Goal: Transaction & Acquisition: Purchase product/service

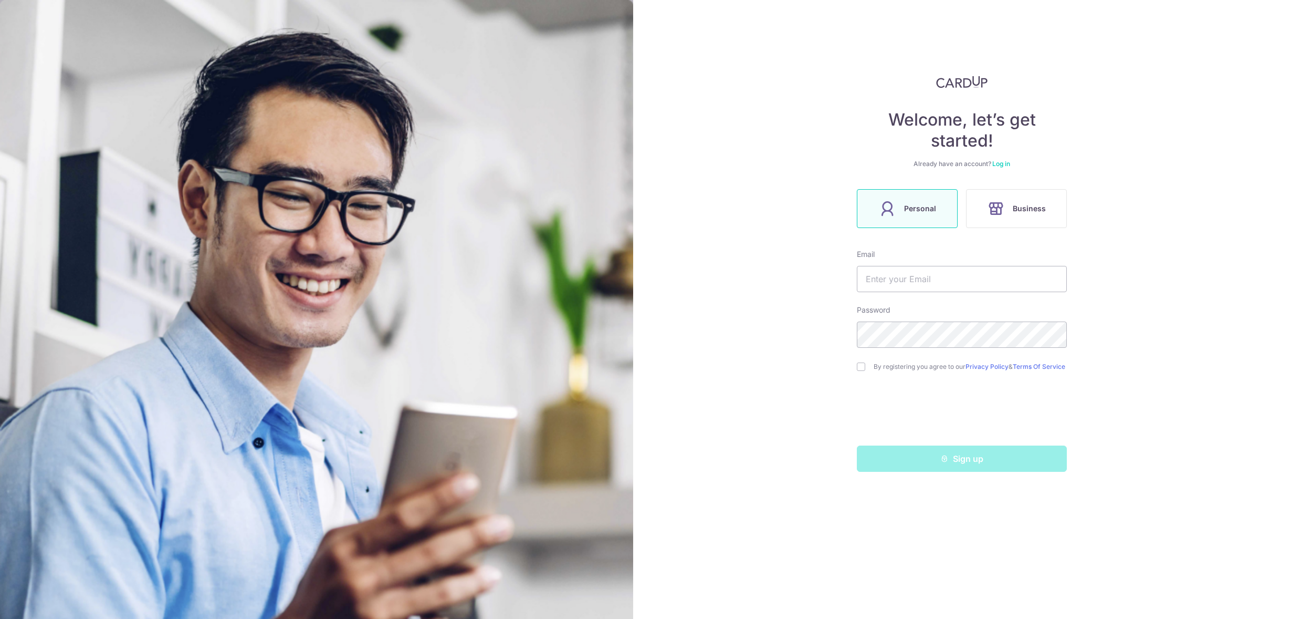
type input "[PERSON_NAME][EMAIL_ADDRESS][PERSON_NAME][DOMAIN_NAME]"
click at [860, 369] on input "checkbox" at bounding box center [861, 366] width 8 height 8
checkbox input "true"
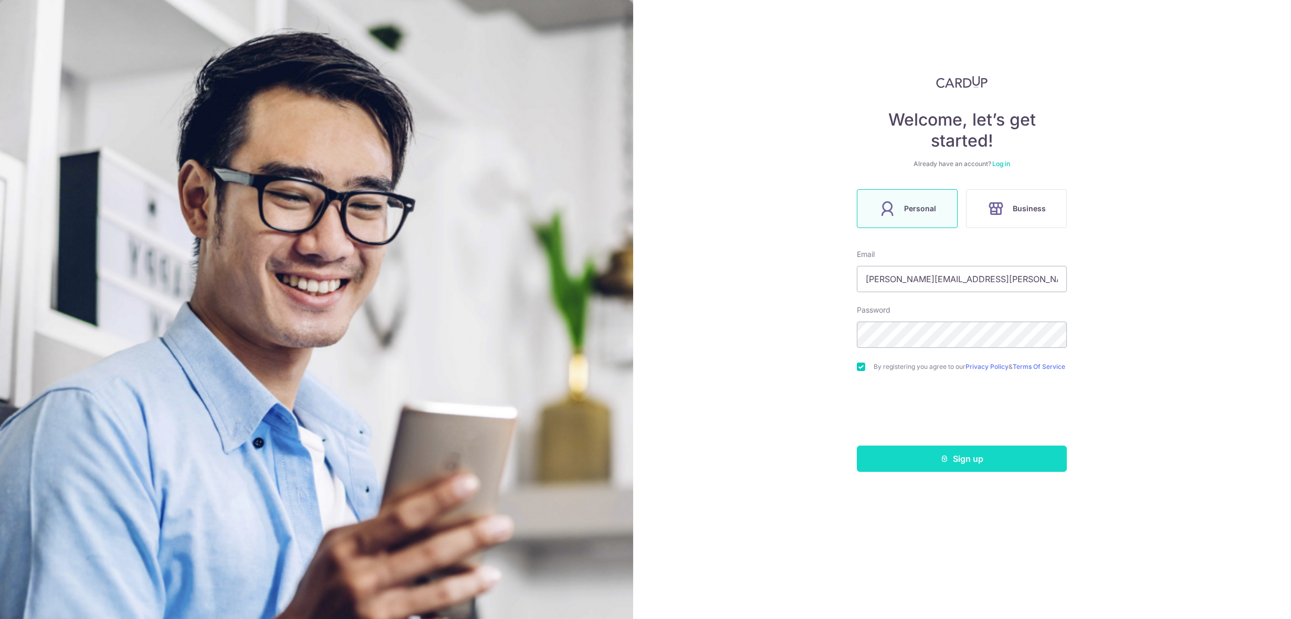
click at [1005, 464] on button "Sign up" at bounding box center [962, 458] width 210 height 26
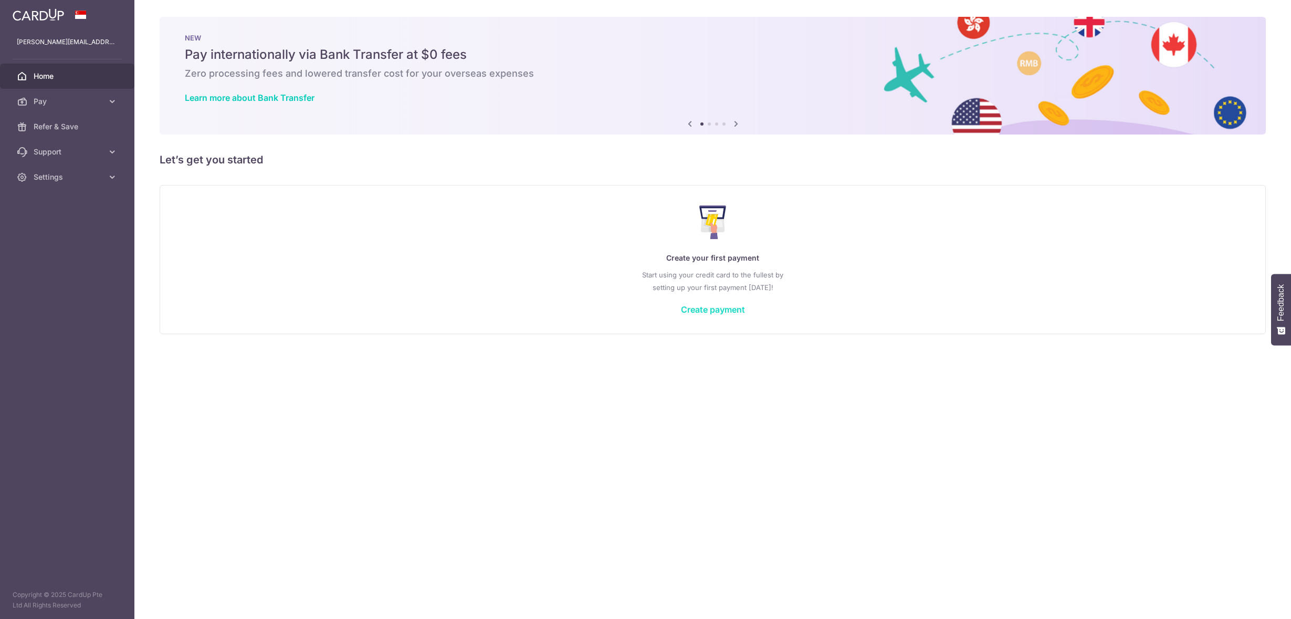
click at [723, 310] on link "Create payment" at bounding box center [713, 309] width 64 height 11
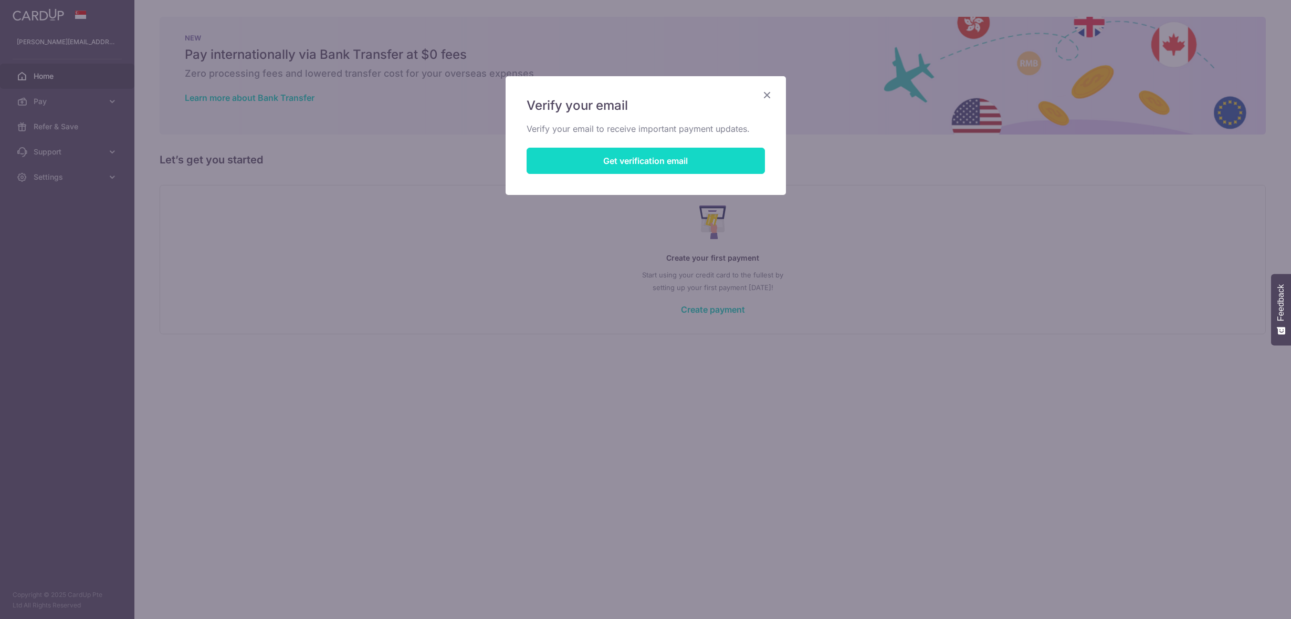
click at [615, 155] on button "Get verification email" at bounding box center [646, 161] width 238 height 26
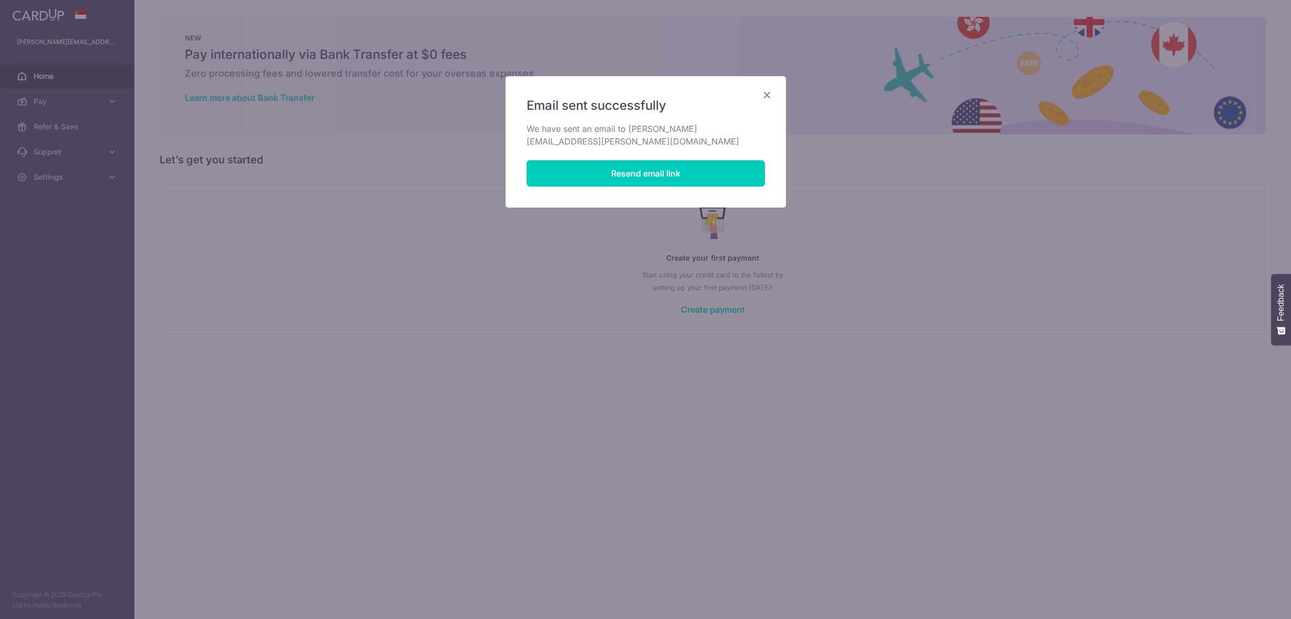
drag, startPoint x: 762, startPoint y: 93, endPoint x: 768, endPoint y: 90, distance: 6.3
click at [763, 93] on icon "Close" at bounding box center [767, 94] width 13 height 13
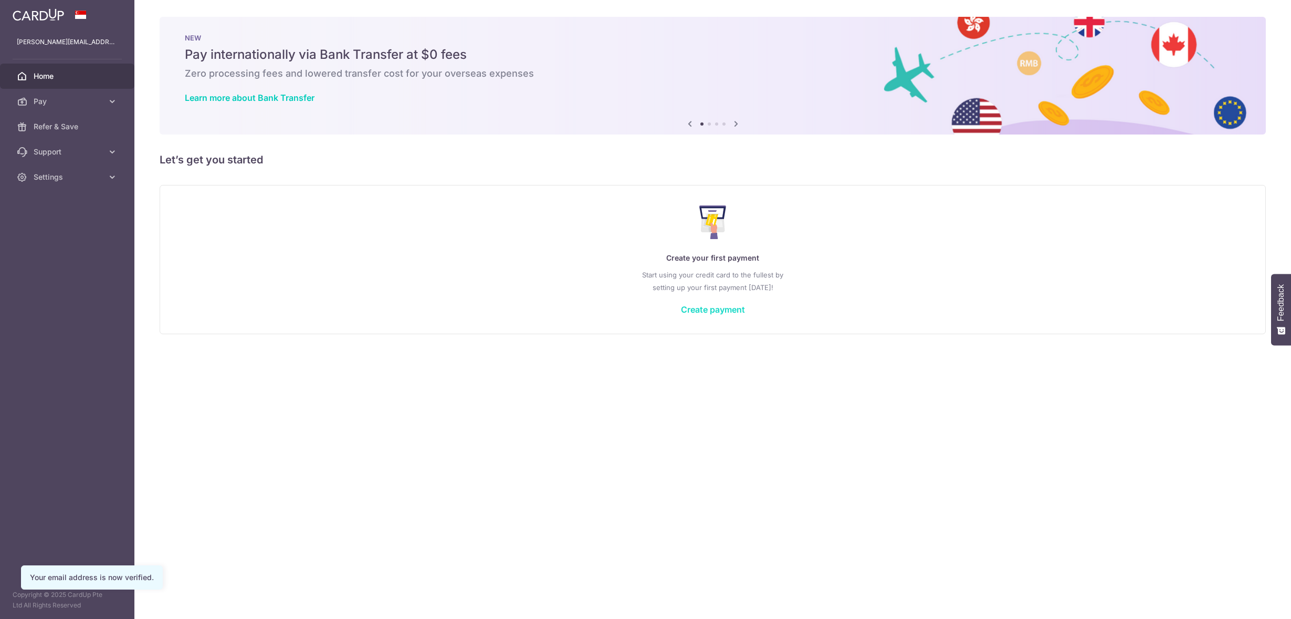
click at [706, 307] on link "Create payment" at bounding box center [713, 309] width 64 height 11
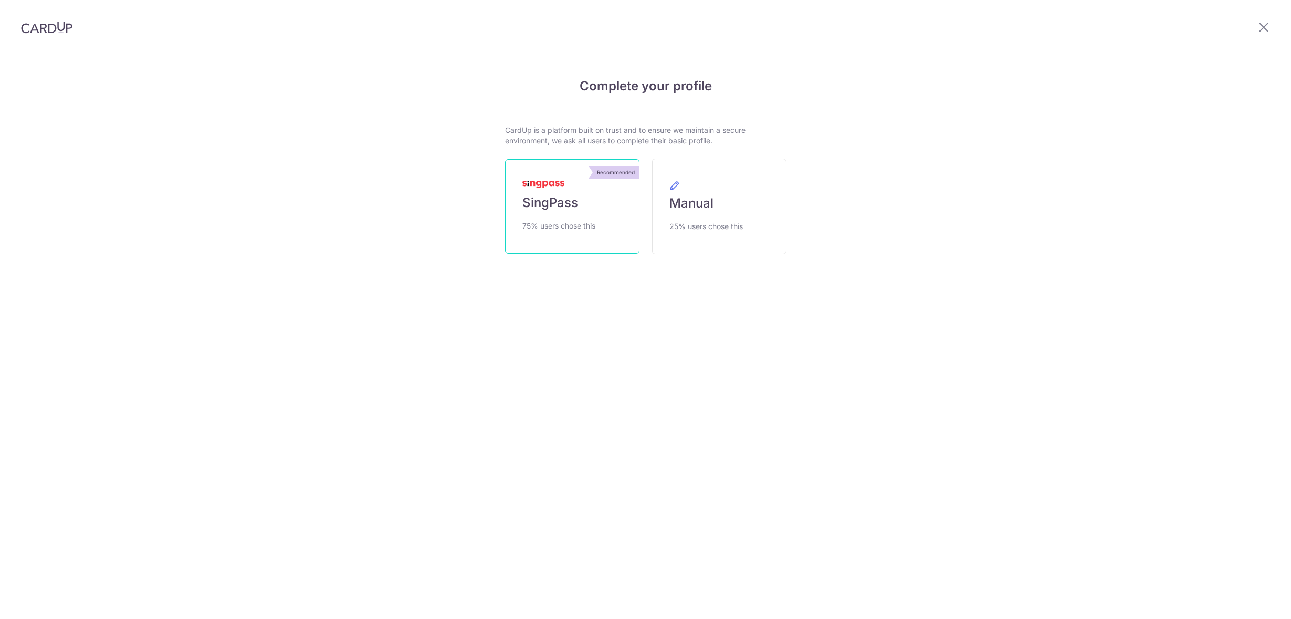
click at [554, 202] on span "SingPass" at bounding box center [550, 202] width 56 height 17
click at [544, 201] on span "SingPass" at bounding box center [550, 202] width 56 height 17
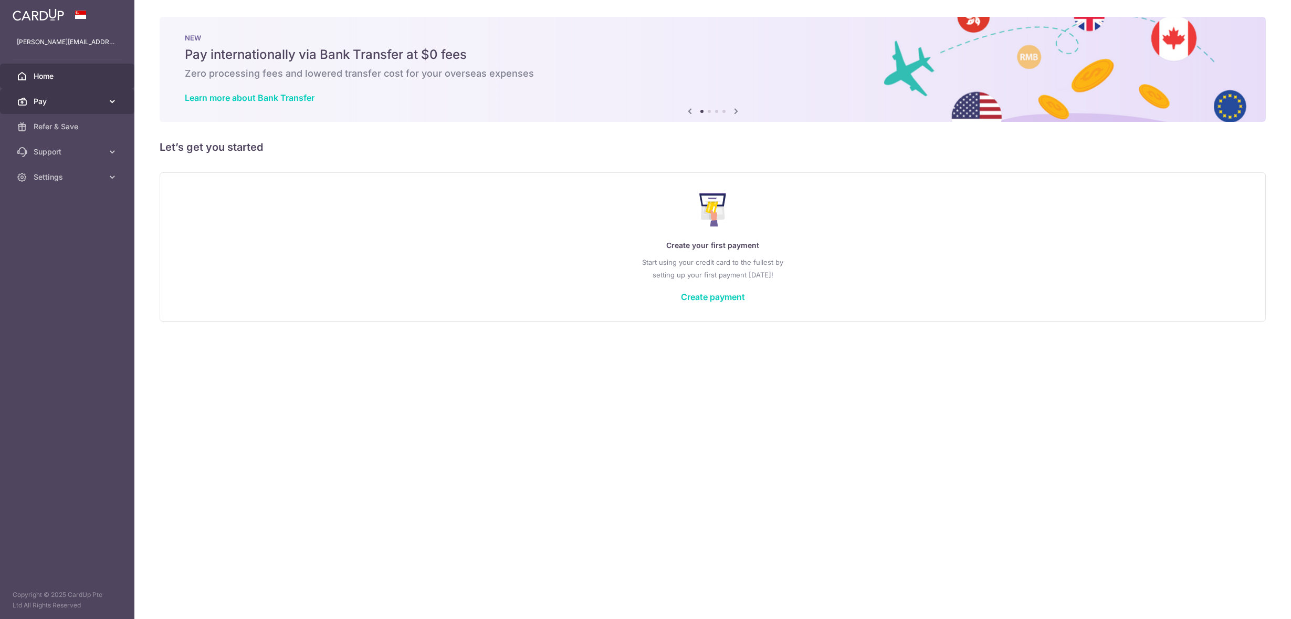
click at [113, 104] on icon at bounding box center [112, 101] width 11 height 11
click at [64, 127] on span "Payments" at bounding box center [68, 126] width 69 height 11
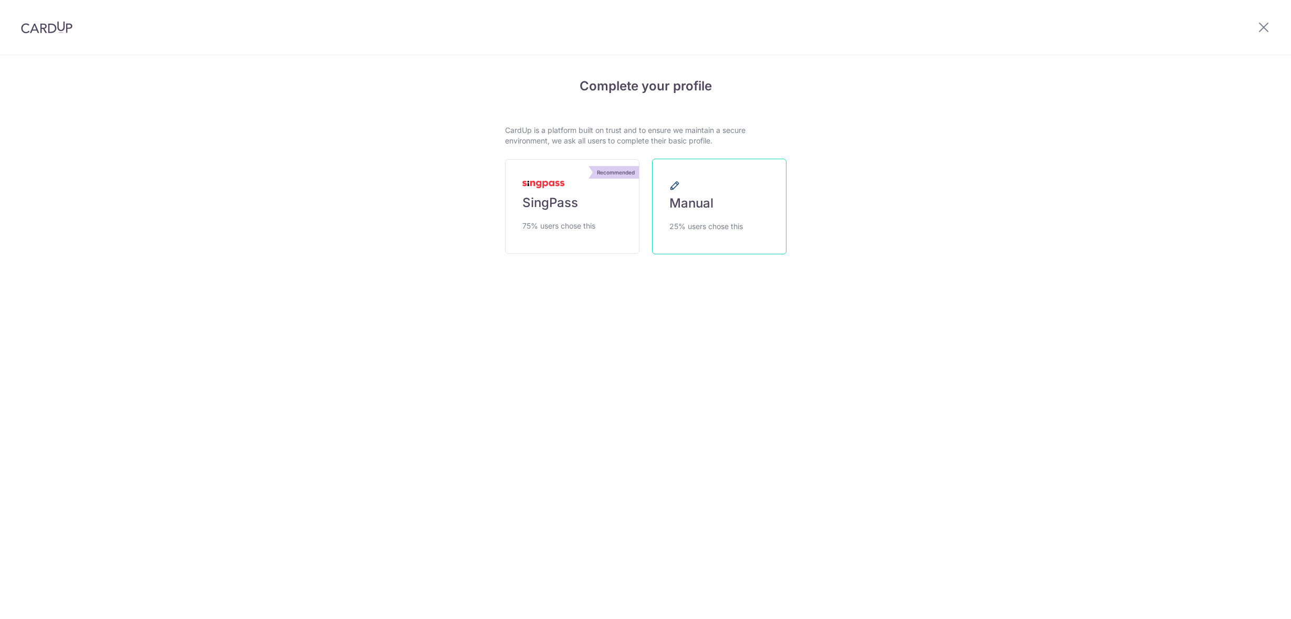
click at [689, 205] on span "Manual" at bounding box center [692, 203] width 44 height 17
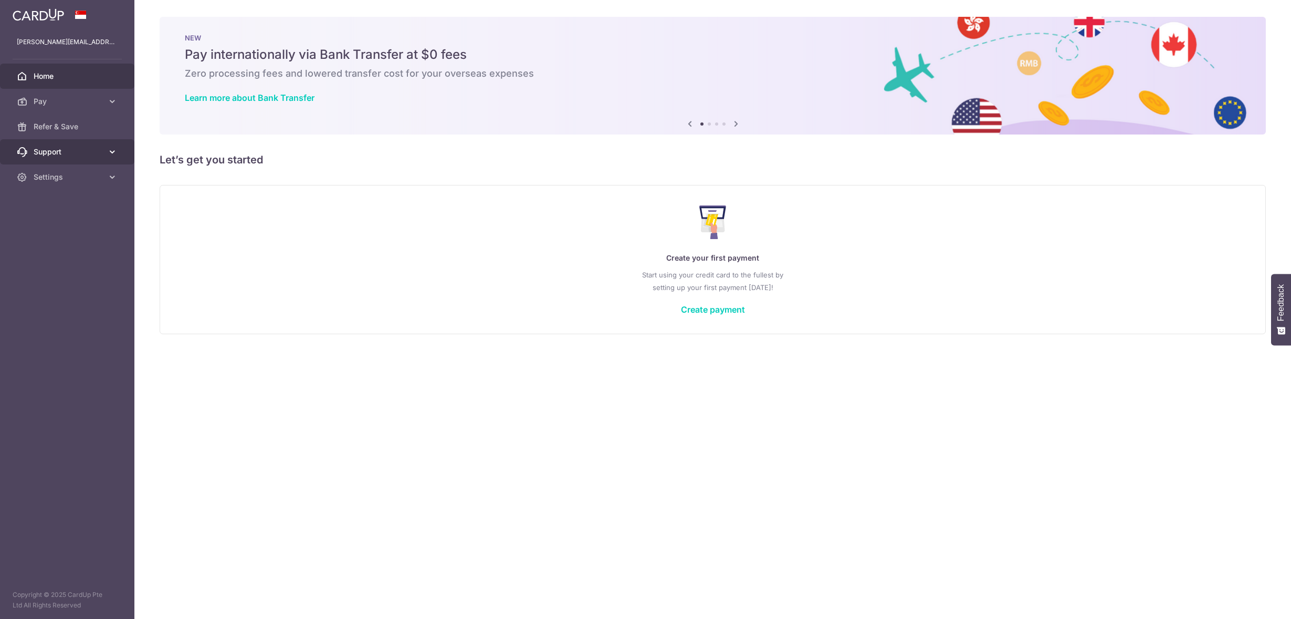
click at [55, 149] on span "Support" at bounding box center [68, 152] width 69 height 11
click at [45, 174] on span "FAQ" at bounding box center [68, 177] width 69 height 11
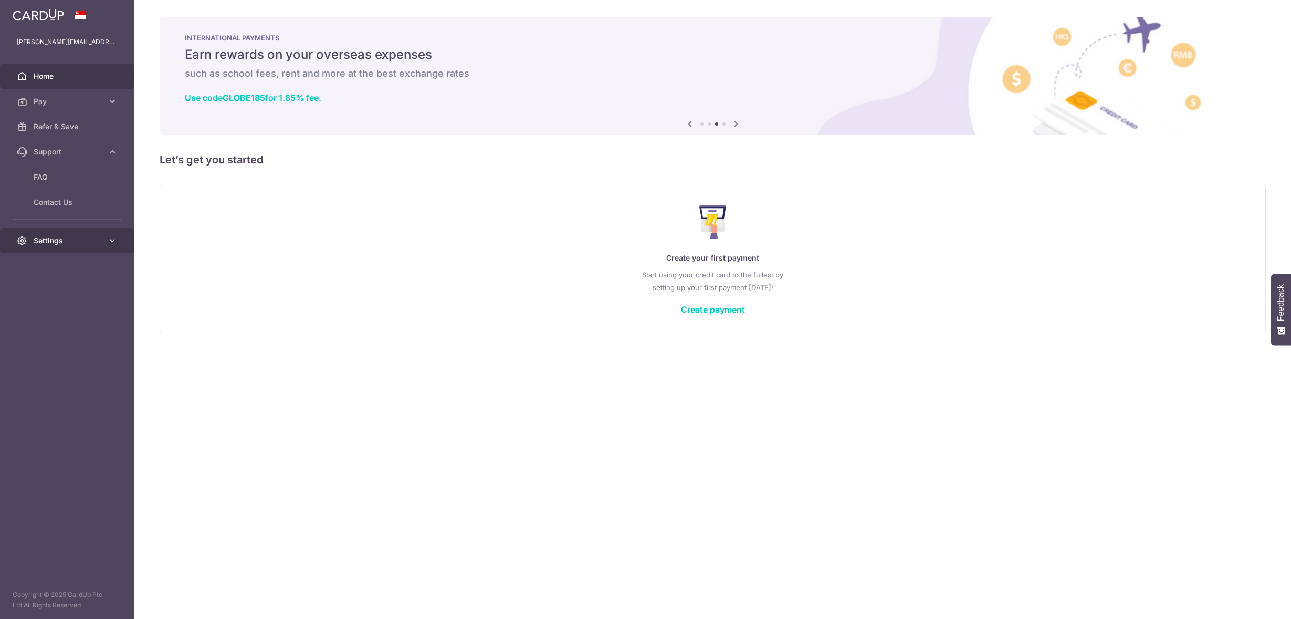
click at [118, 241] on link "Settings" at bounding box center [67, 240] width 134 height 25
click at [45, 76] on span "Home" at bounding box center [68, 76] width 69 height 11
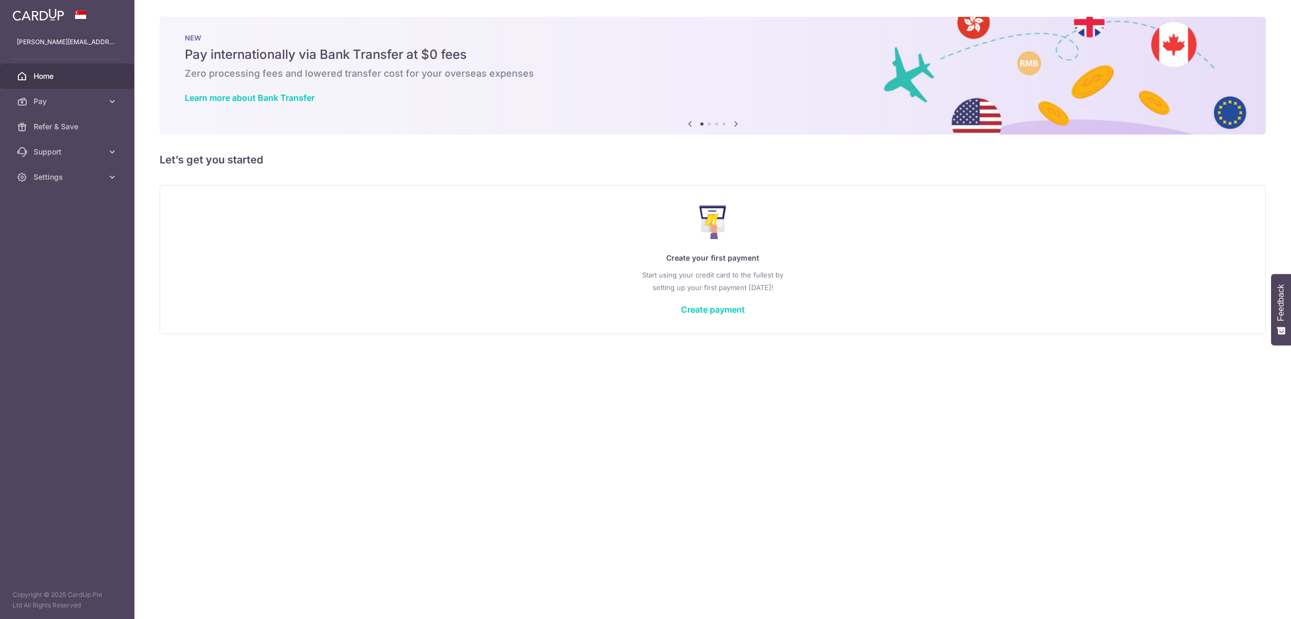
click at [738, 127] on icon at bounding box center [736, 123] width 13 height 13
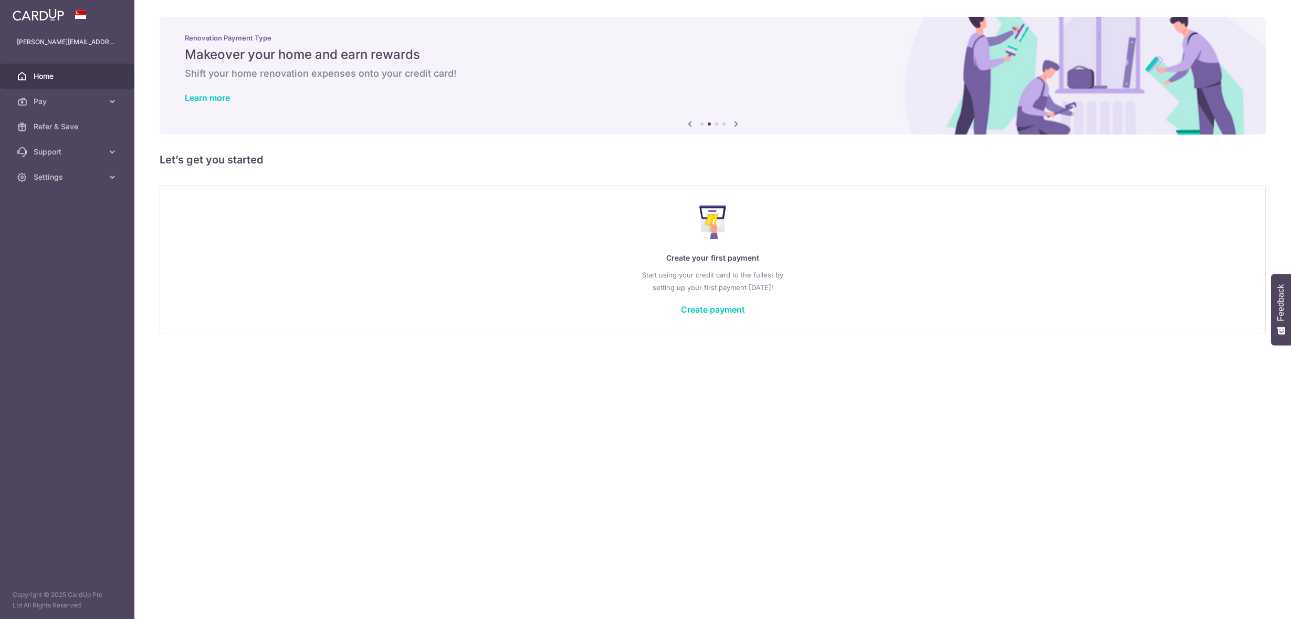
click at [738, 127] on icon at bounding box center [736, 123] width 13 height 13
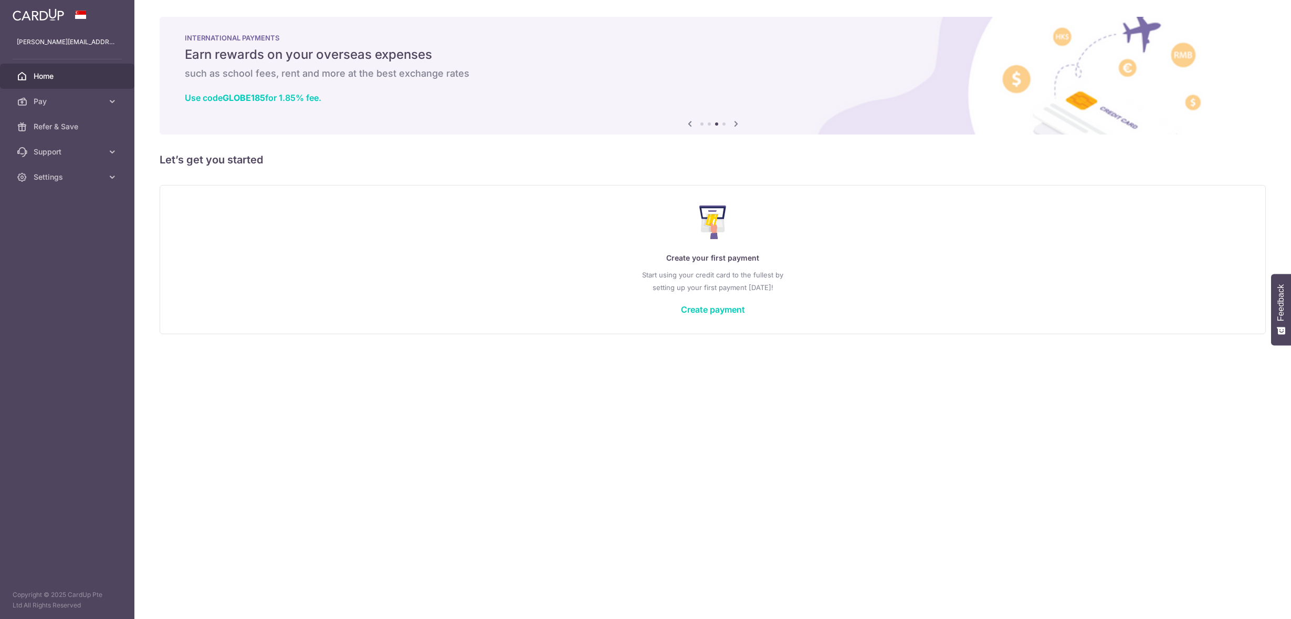
click at [738, 127] on icon at bounding box center [736, 123] width 13 height 13
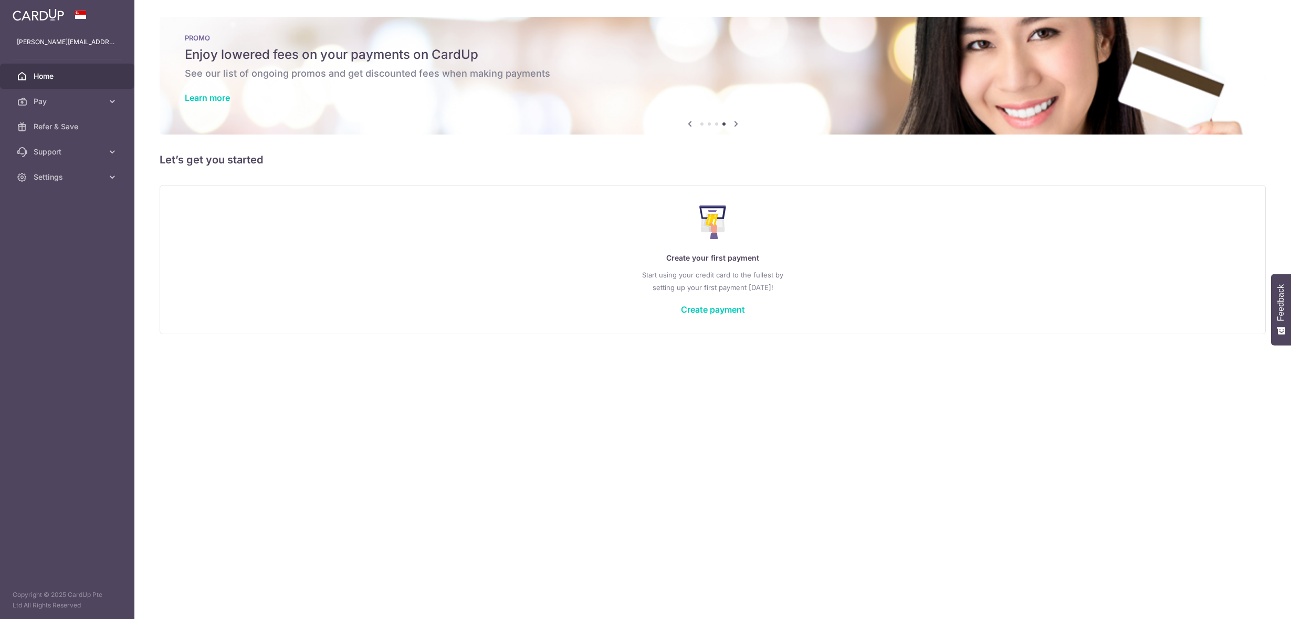
click at [738, 127] on icon at bounding box center [736, 123] width 13 height 13
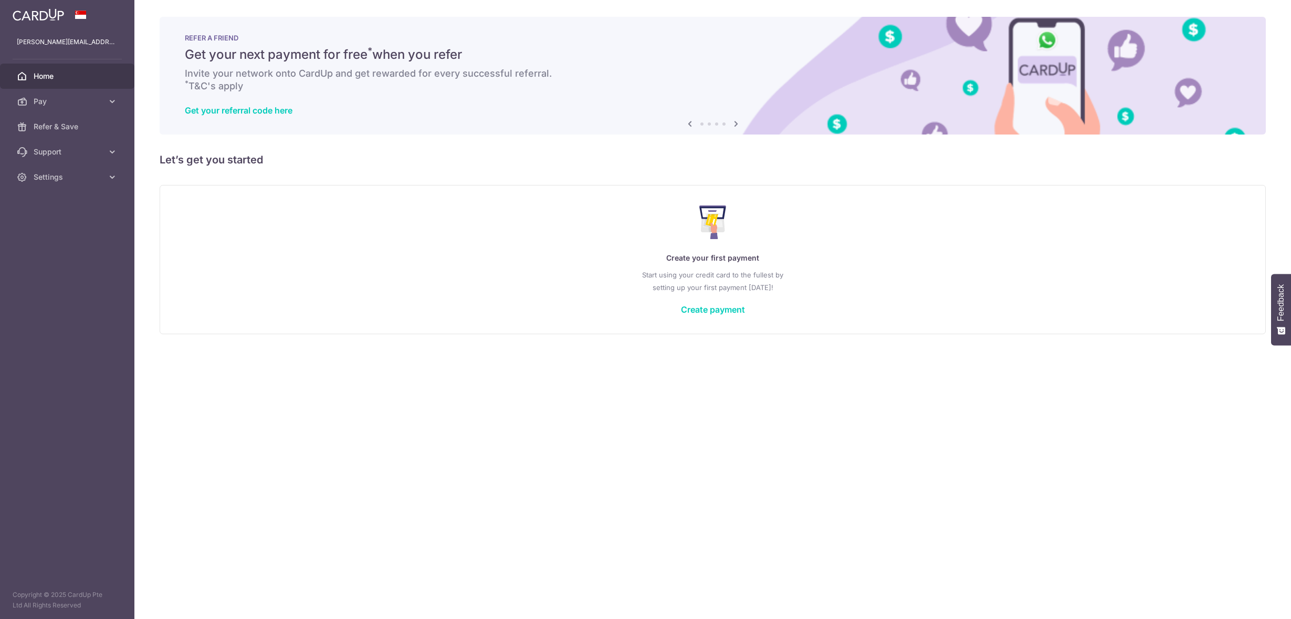
click at [738, 127] on icon at bounding box center [736, 123] width 13 height 13
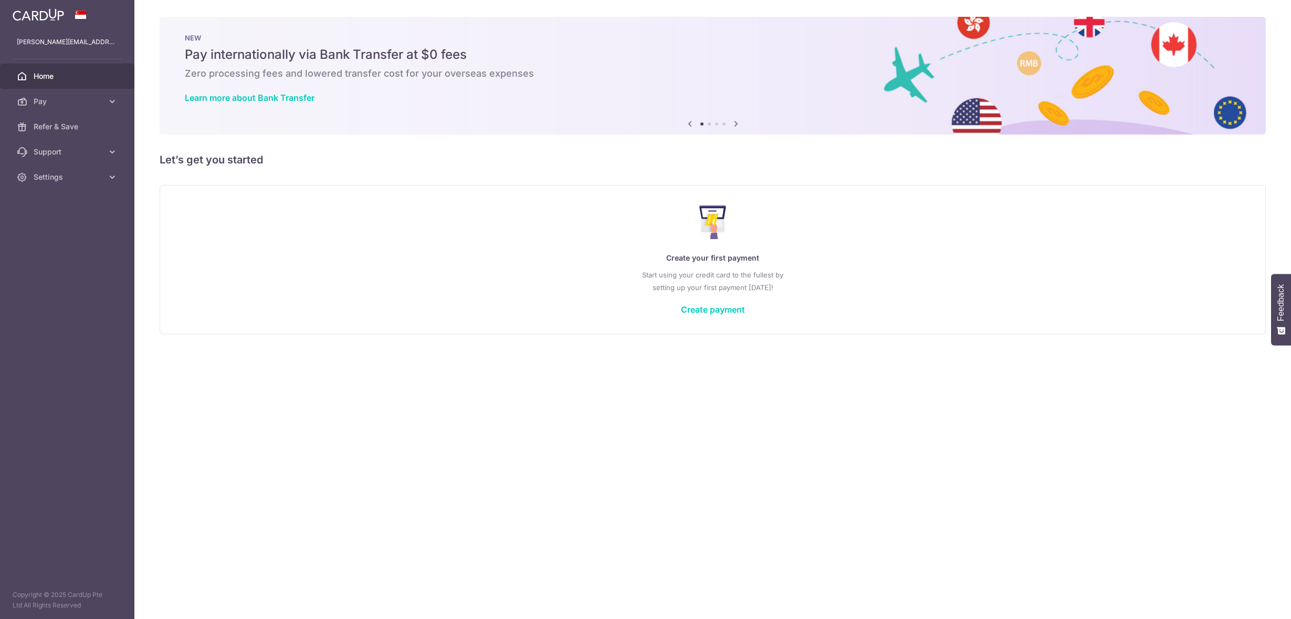
click at [738, 127] on icon at bounding box center [736, 123] width 13 height 13
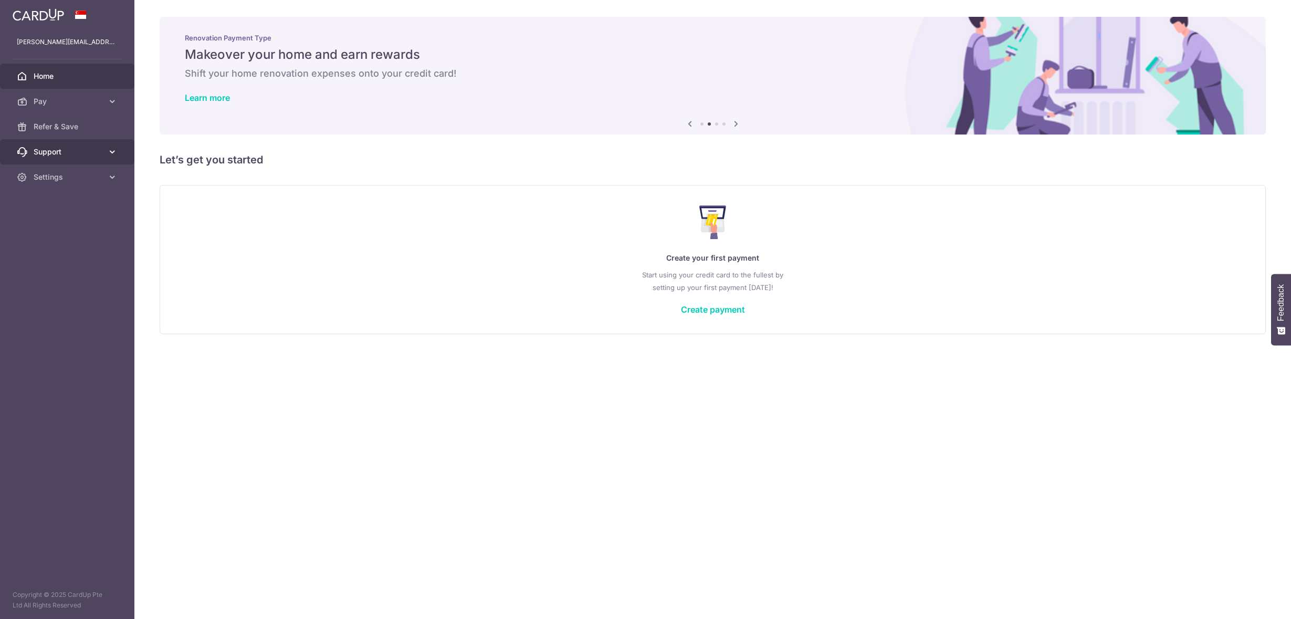
click at [113, 151] on icon at bounding box center [112, 152] width 11 height 11
click at [46, 170] on link "FAQ" at bounding box center [67, 176] width 134 height 25
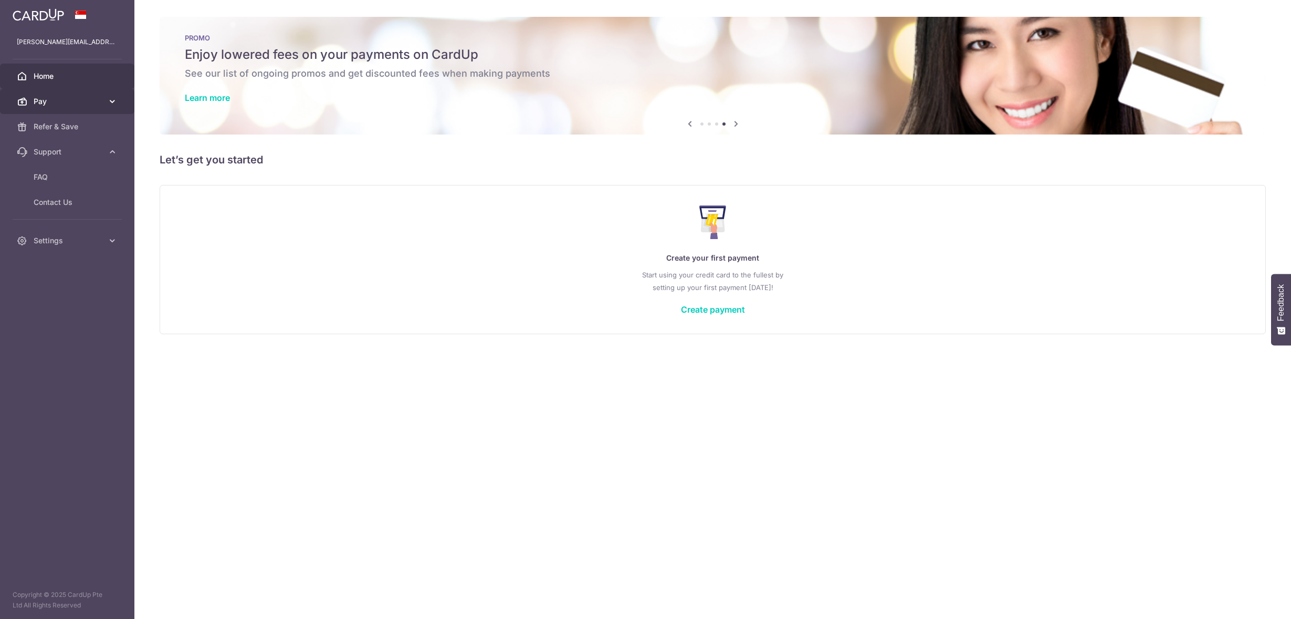
click at [112, 103] on icon at bounding box center [112, 101] width 11 height 11
click at [54, 124] on span "Payments" at bounding box center [68, 126] width 69 height 11
